Goal: Task Accomplishment & Management: Manage account settings

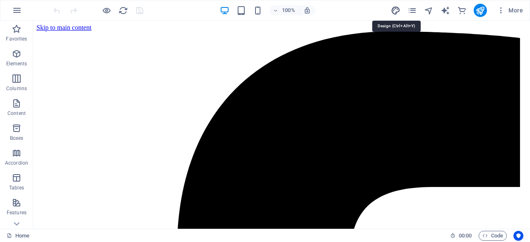
click at [398, 10] on icon "design" at bounding box center [396, 11] width 10 height 10
select select "px"
select select "400"
select select "px"
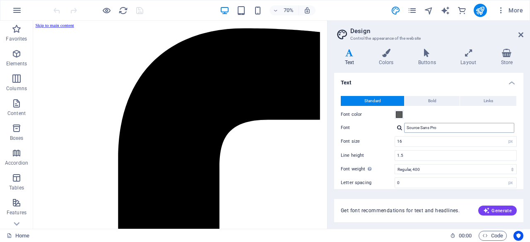
scroll to position [70, 0]
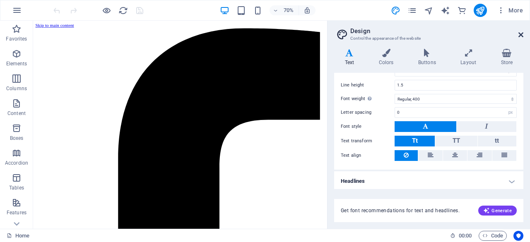
click at [520, 33] on icon at bounding box center [520, 34] width 5 height 7
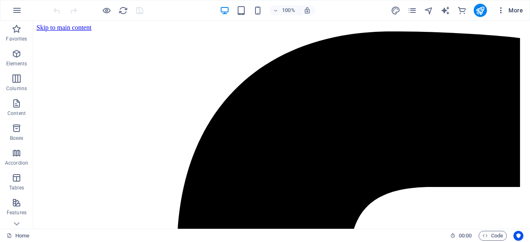
click at [503, 10] on icon "button" at bounding box center [500, 10] width 8 height 8
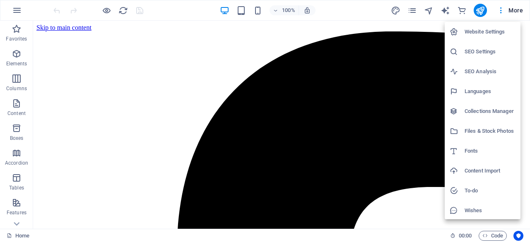
click at [480, 33] on h6 "Website Settings" at bounding box center [489, 32] width 51 height 10
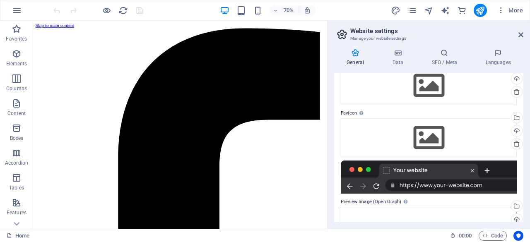
scroll to position [0, 0]
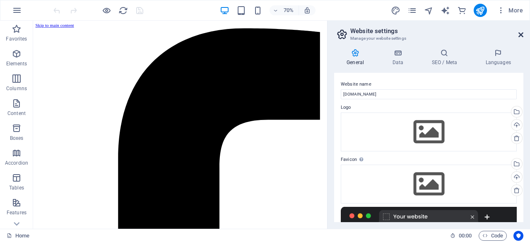
click at [519, 35] on icon at bounding box center [520, 34] width 5 height 7
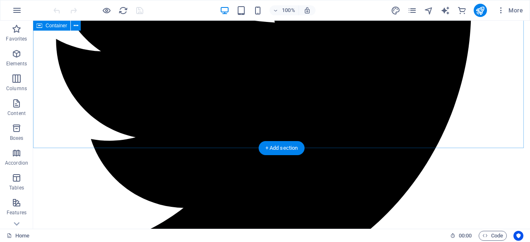
scroll to position [1096, 0]
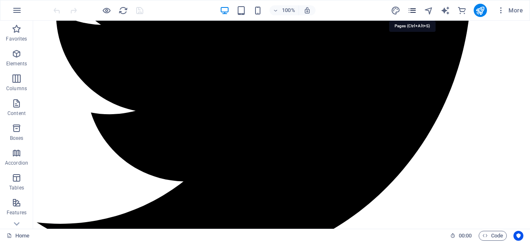
click at [412, 9] on icon "pages" at bounding box center [412, 11] width 10 height 10
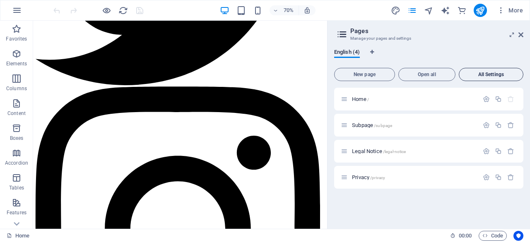
click at [494, 74] on span "All Settings" at bounding box center [490, 74] width 57 height 5
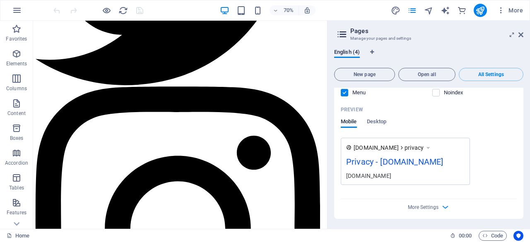
scroll to position [1172, 0]
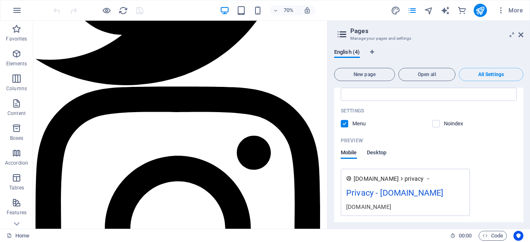
click at [373, 159] on span "Desktop" at bounding box center [377, 154] width 20 height 12
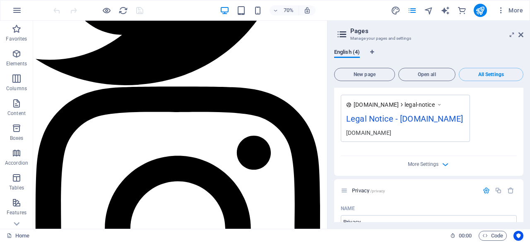
scroll to position [909, 0]
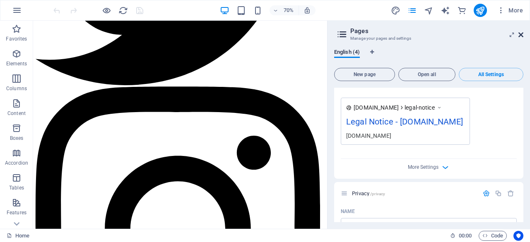
click at [522, 35] on aside "Pages Manage your pages and settings English (4) New page Open all All Settings…" at bounding box center [428, 125] width 203 height 208
click at [520, 36] on icon at bounding box center [520, 34] width 5 height 7
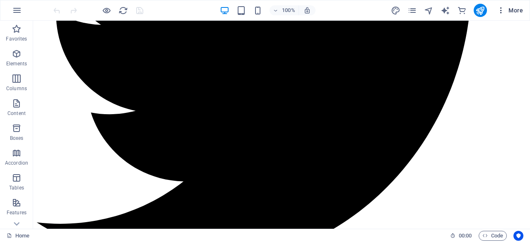
click at [502, 11] on icon "button" at bounding box center [500, 10] width 8 height 8
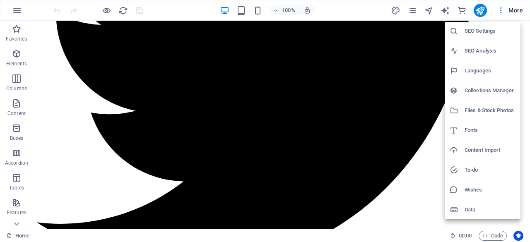
scroll to position [0, 0]
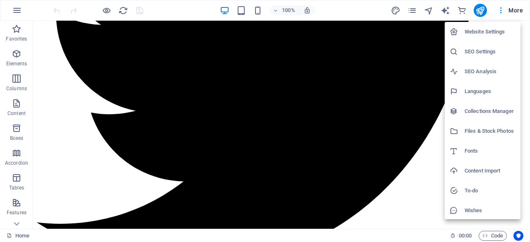
click at [15, 9] on div at bounding box center [265, 121] width 530 height 242
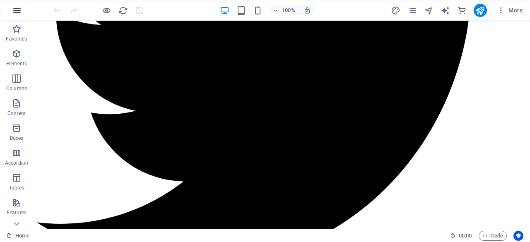
click at [17, 12] on icon "button" at bounding box center [17, 10] width 10 height 10
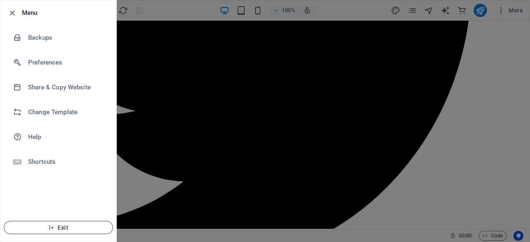
click at [69, 228] on span "Exit" at bounding box center [58, 227] width 95 height 7
